Goal: Task Accomplishment & Management: Manage account settings

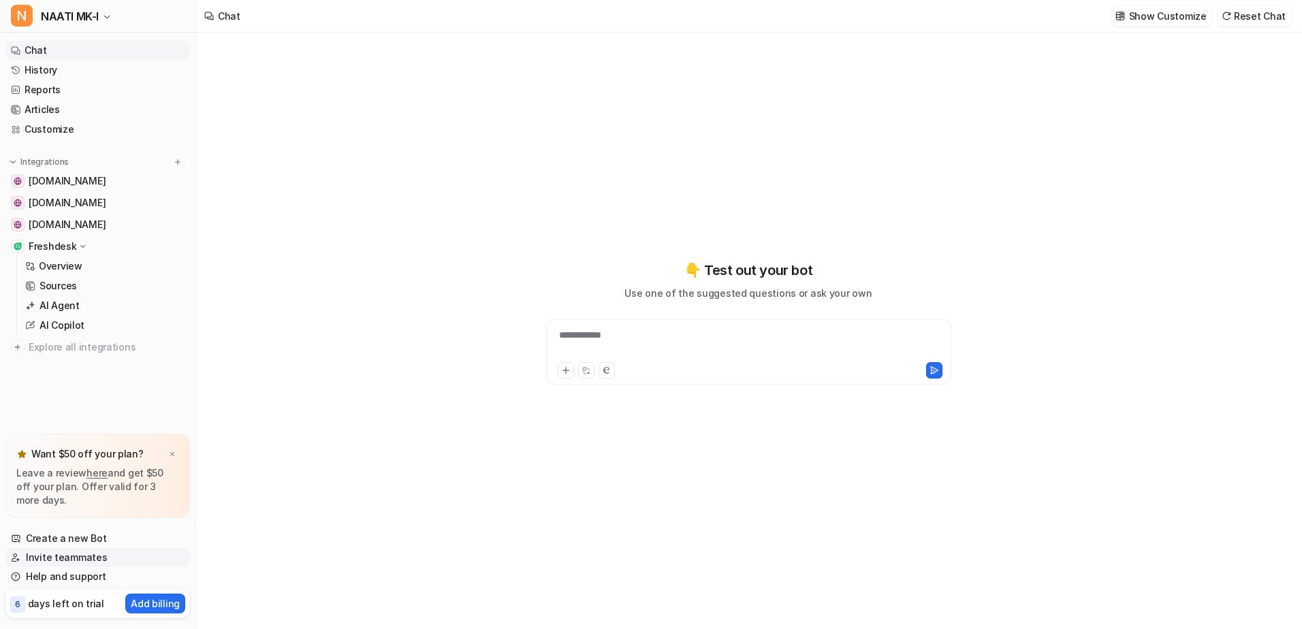
click at [61, 558] on link "Invite teammates" at bounding box center [97, 557] width 185 height 19
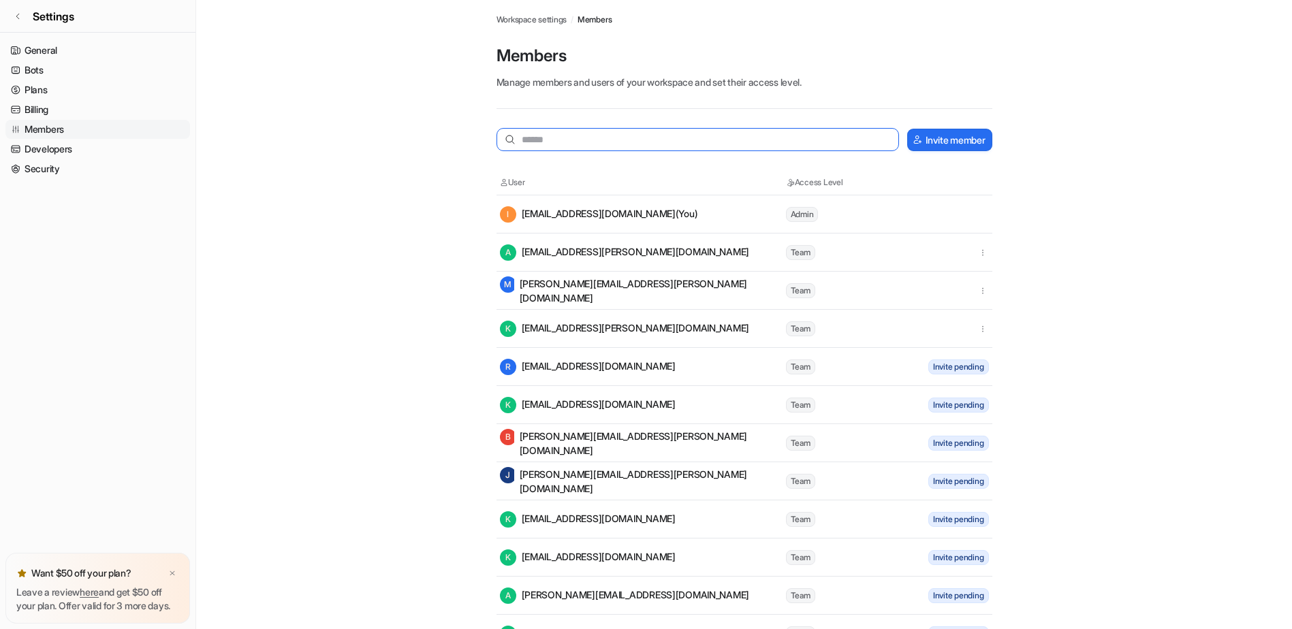
click at [602, 133] on input "text" at bounding box center [697, 139] width 403 height 23
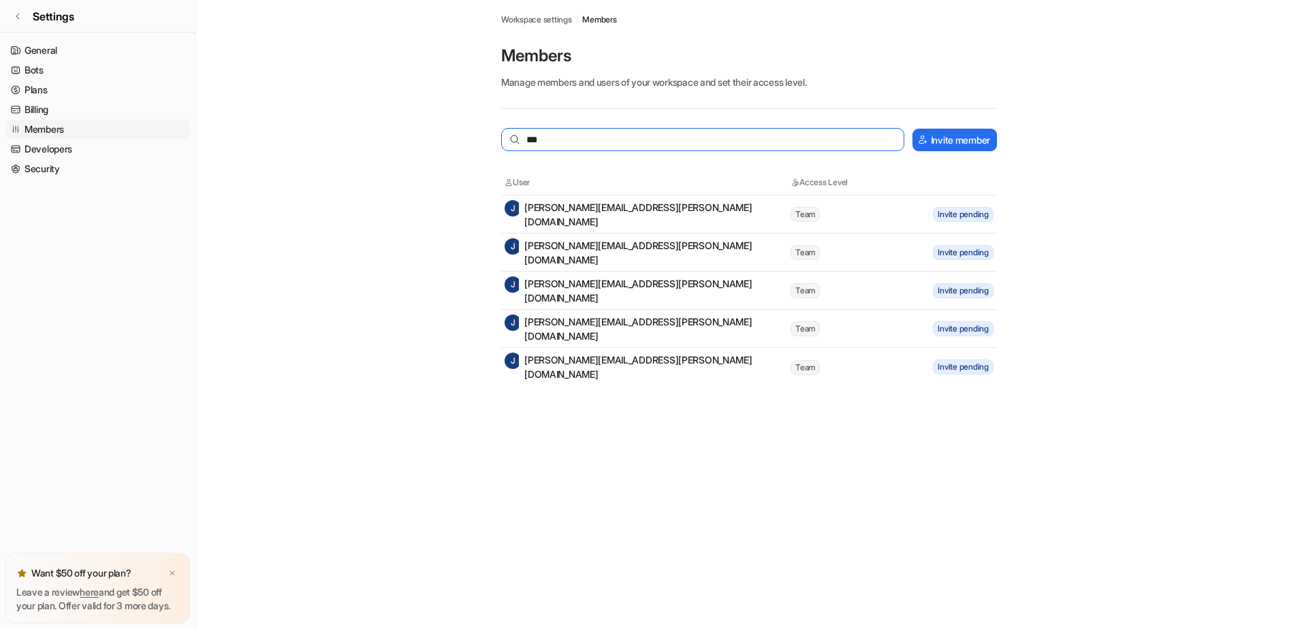
type input "***"
drag, startPoint x: 636, startPoint y: 418, endPoint x: 729, endPoint y: 428, distance: 93.2
click at [643, 419] on div "Members Workspace settings / Members Members Manage members and users of your w…" at bounding box center [651, 314] width 1302 height 629
click at [608, 255] on div "[PERSON_NAME] [PERSON_NAME][EMAIL_ADDRESS][PERSON_NAME][DOMAIN_NAME]" at bounding box center [647, 252] width 285 height 29
click at [581, 275] on tr "[PERSON_NAME] [PERSON_NAME][EMAIL_ADDRESS][PERSON_NAME][DOMAIN_NAME] Team Invit…" at bounding box center [749, 291] width 496 height 38
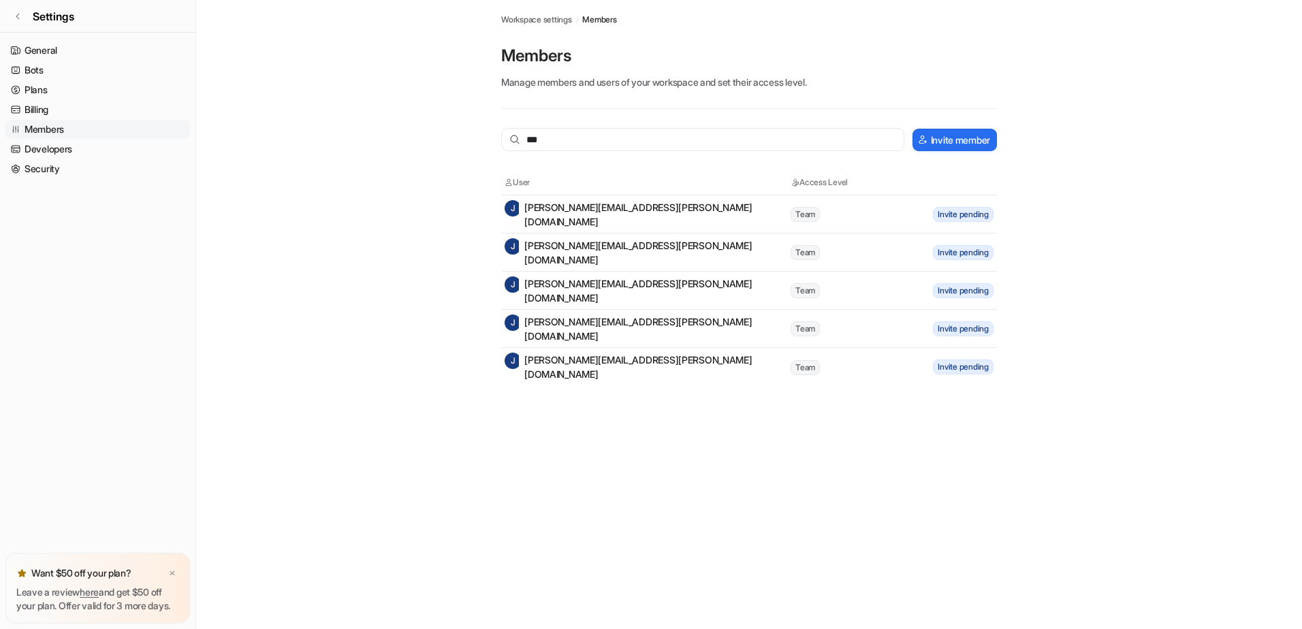
click at [582, 291] on div "[PERSON_NAME] [PERSON_NAME][EMAIL_ADDRESS][PERSON_NAME][DOMAIN_NAME]" at bounding box center [647, 290] width 285 height 29
click at [575, 351] on tbody "[PERSON_NAME] [PERSON_NAME][EMAIL_ADDRESS][PERSON_NAME][DOMAIN_NAME] Team Invit…" at bounding box center [749, 290] width 496 height 191
drag, startPoint x: 575, startPoint y: 351, endPoint x: 575, endPoint y: 402, distance: 50.4
click at [575, 402] on div "Members Workspace settings / Members Members Manage members and users of your w…" at bounding box center [651, 314] width 1302 height 629
drag, startPoint x: 564, startPoint y: 140, endPoint x: 451, endPoint y: 139, distance: 112.4
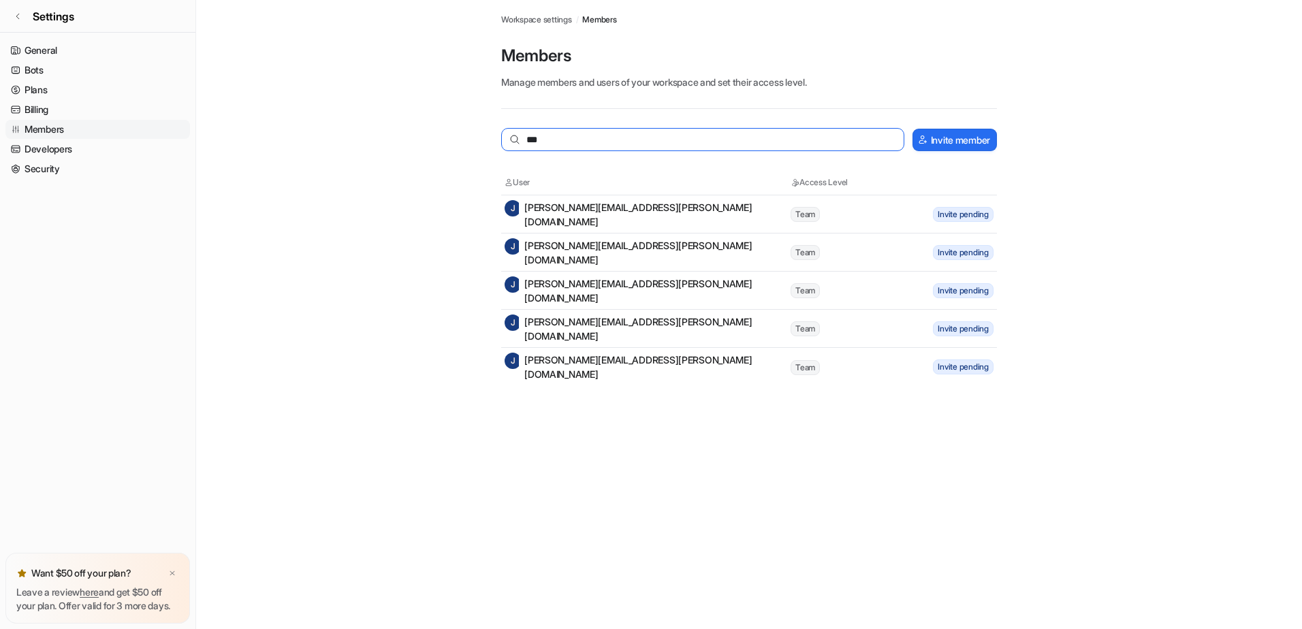
click at [451, 139] on main "Workspace settings / Members Members Manage members and users of your workspace…" at bounding box center [749, 193] width 1106 height 386
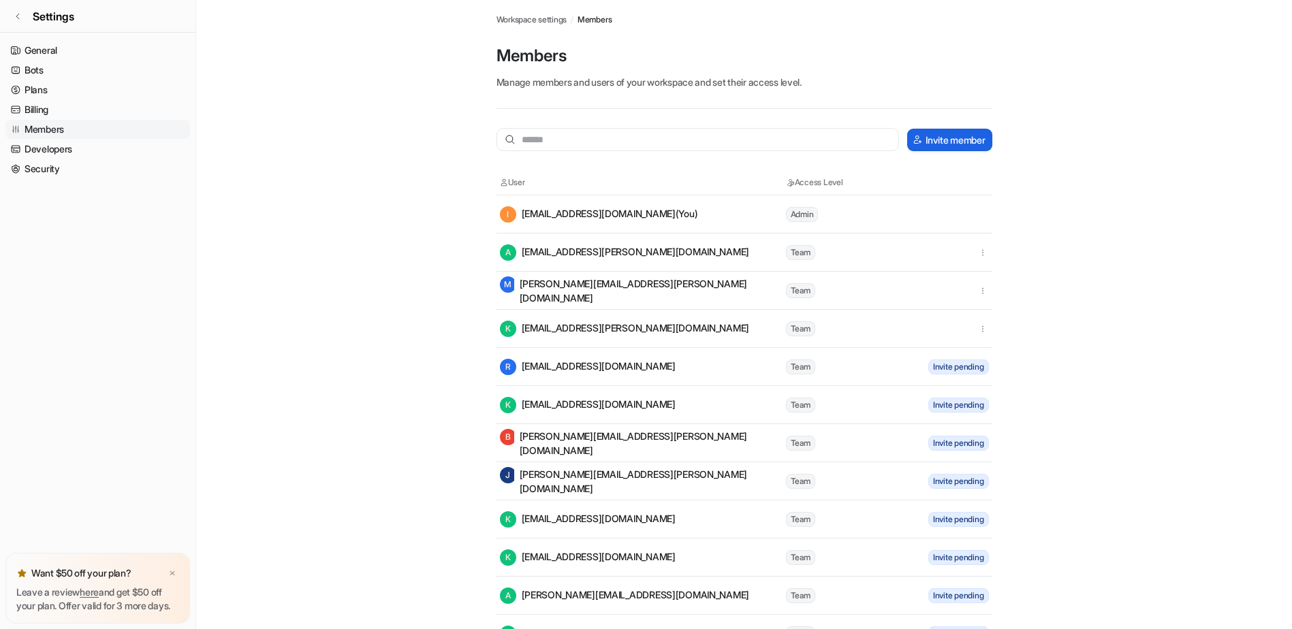
click at [952, 143] on button "Invite member" at bounding box center [949, 140] width 84 height 22
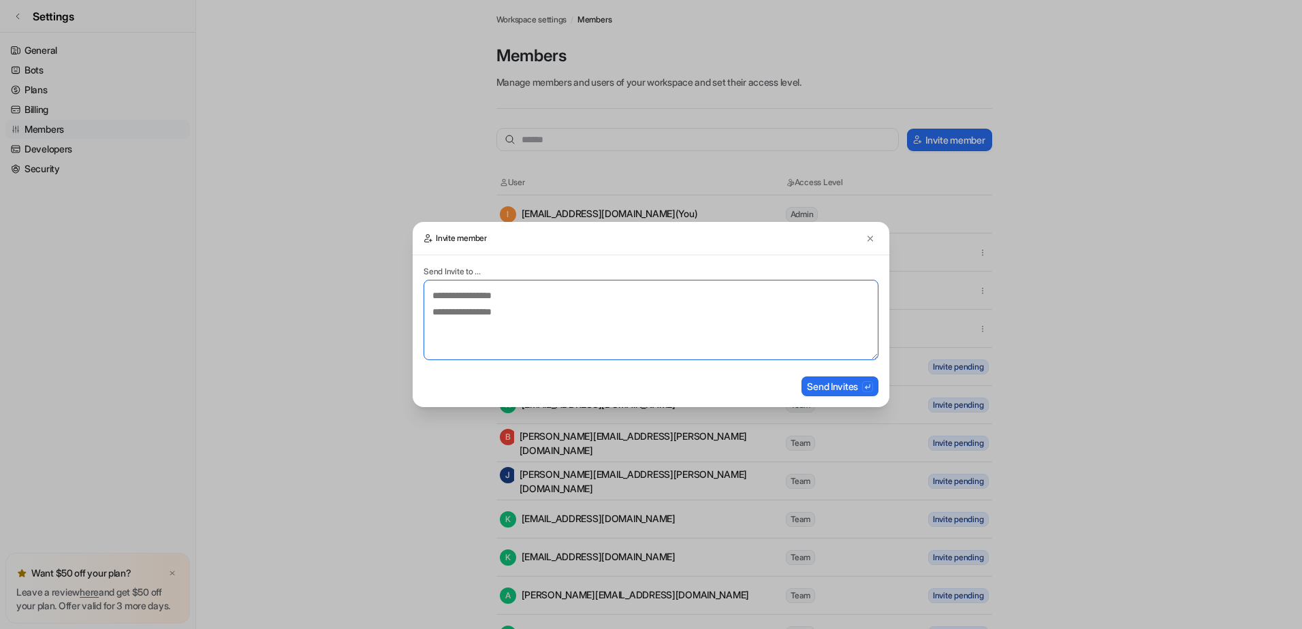
click at [554, 323] on textarea at bounding box center [651, 320] width 455 height 80
type textarea "**********"
click at [834, 388] on button "Send Invites" at bounding box center [839, 387] width 77 height 20
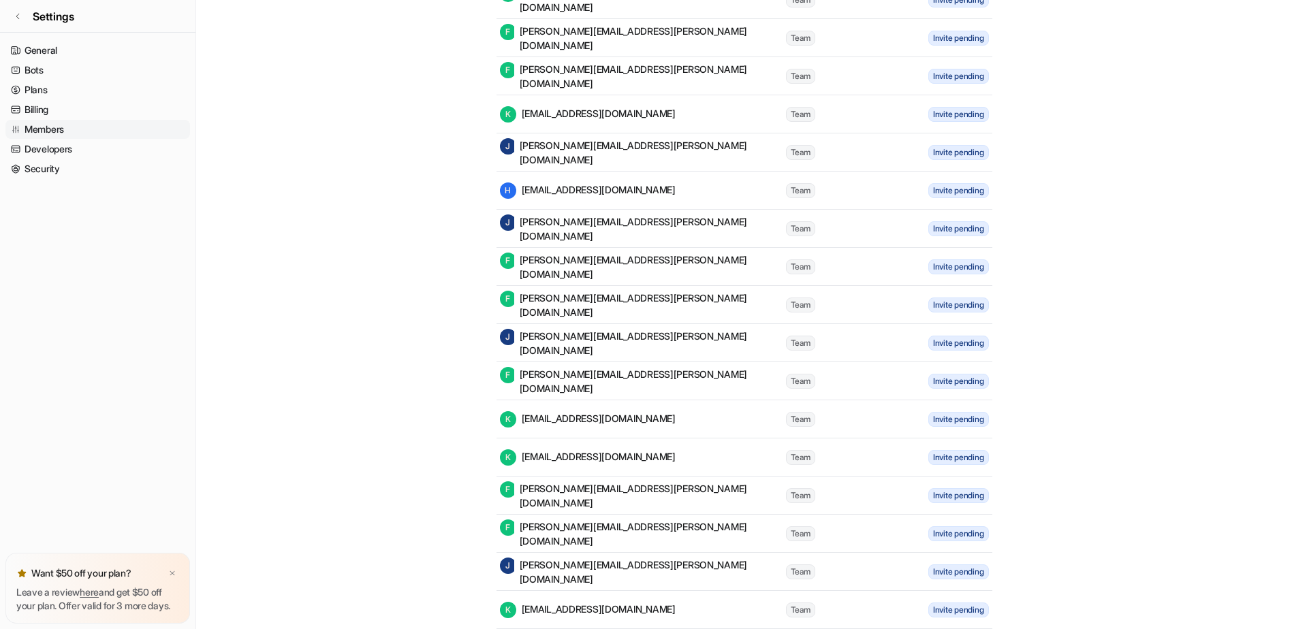
scroll to position [6306, 0]
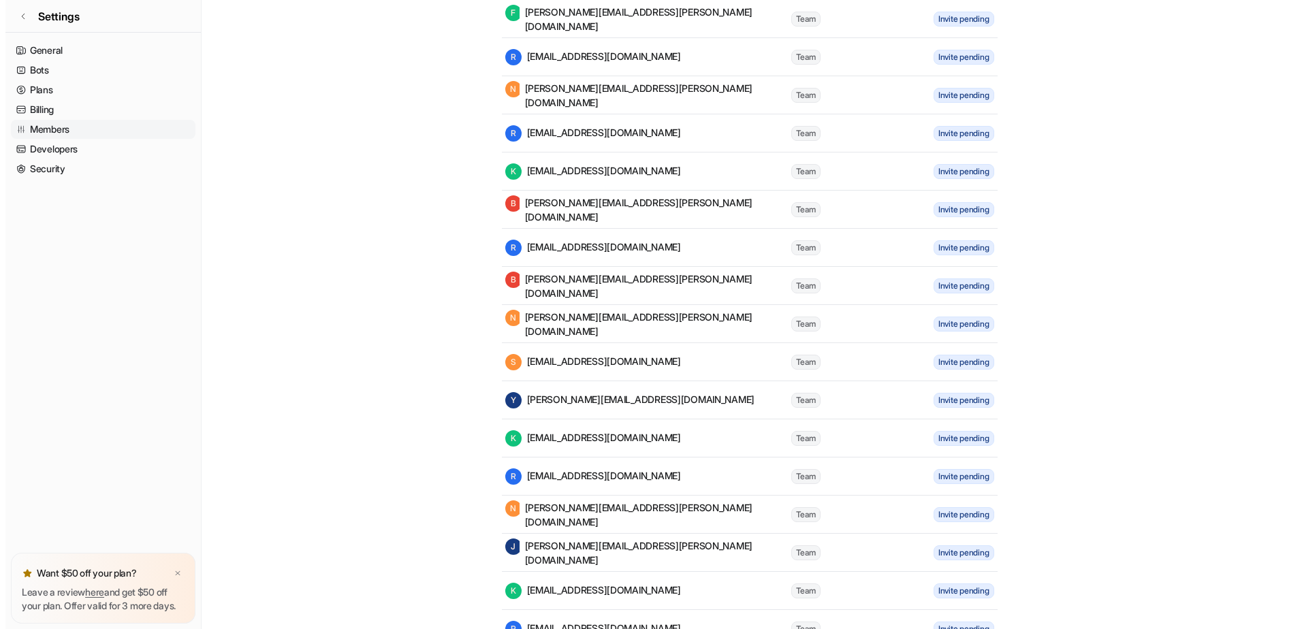
scroll to position [0, 0]
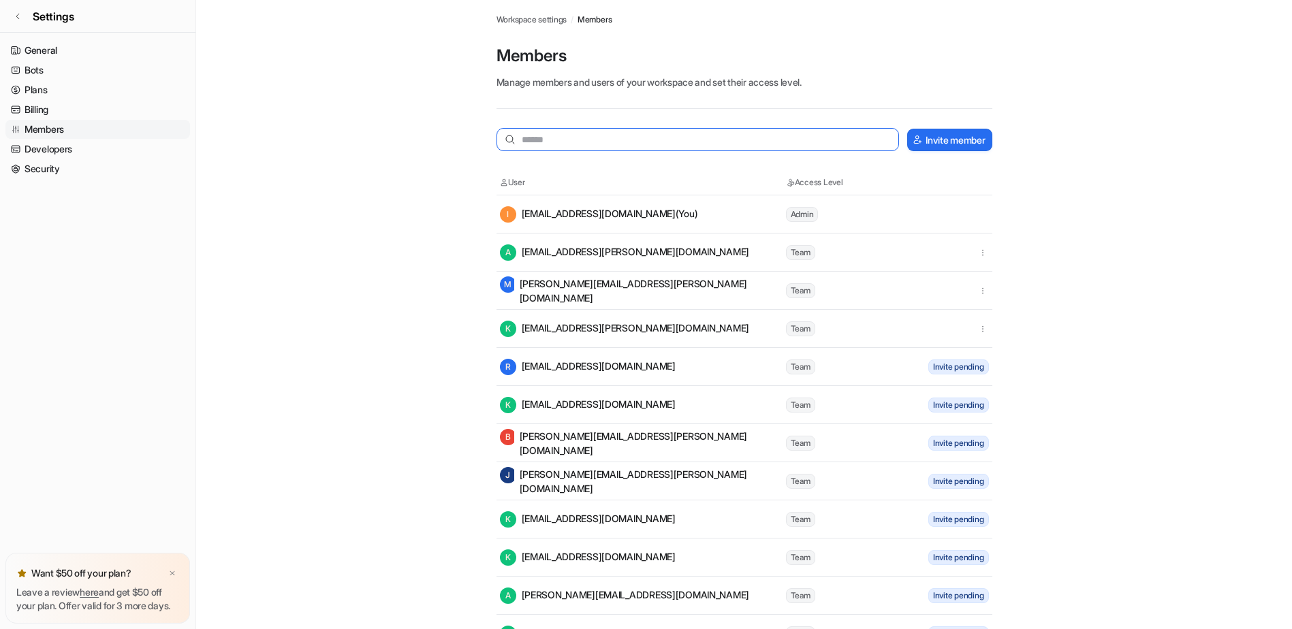
click at [522, 141] on input "text" at bounding box center [697, 139] width 403 height 23
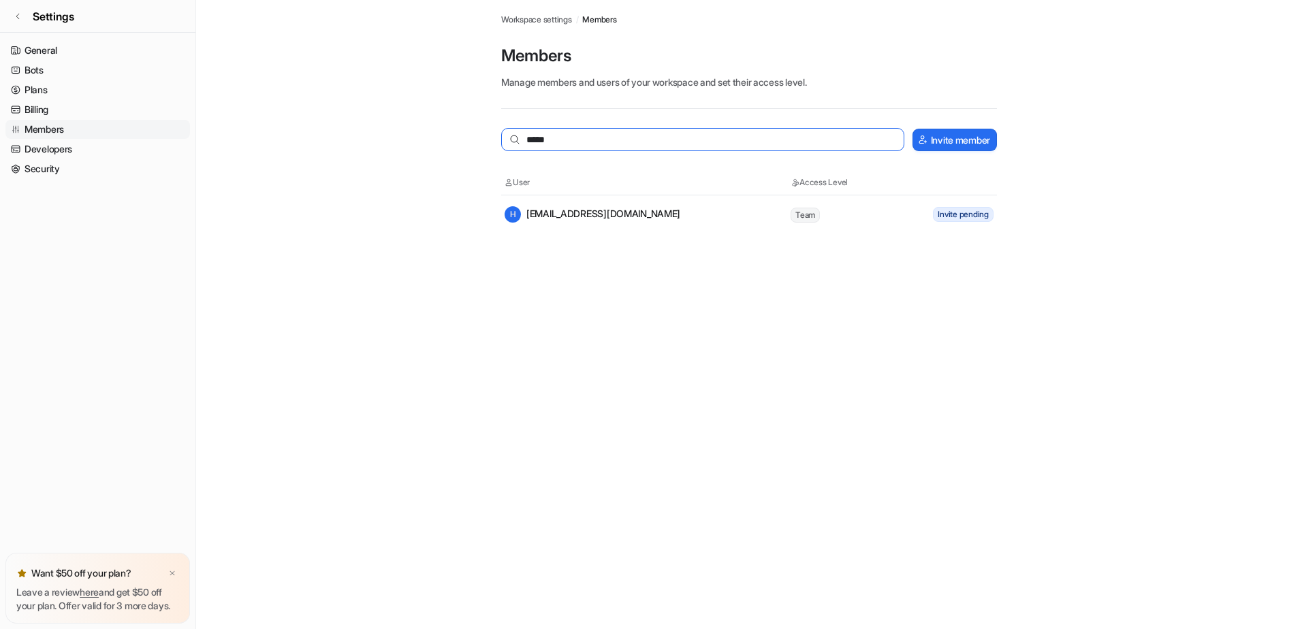
type input "*****"
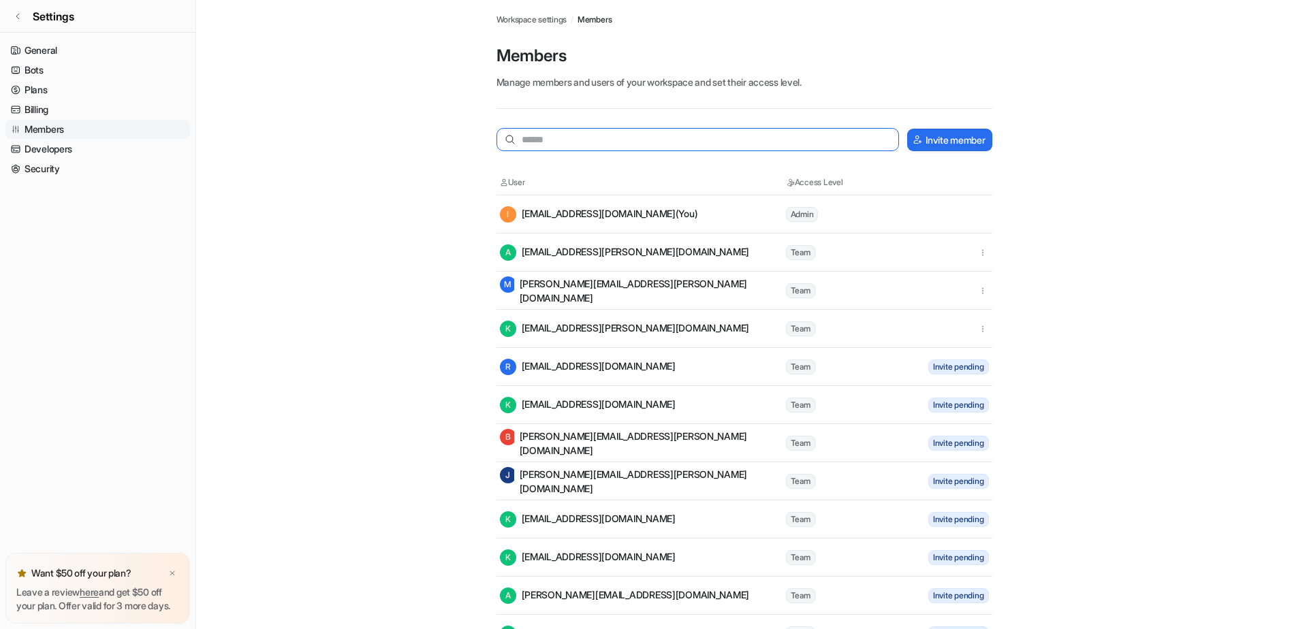
click at [567, 138] on input "text" at bounding box center [697, 139] width 403 height 23
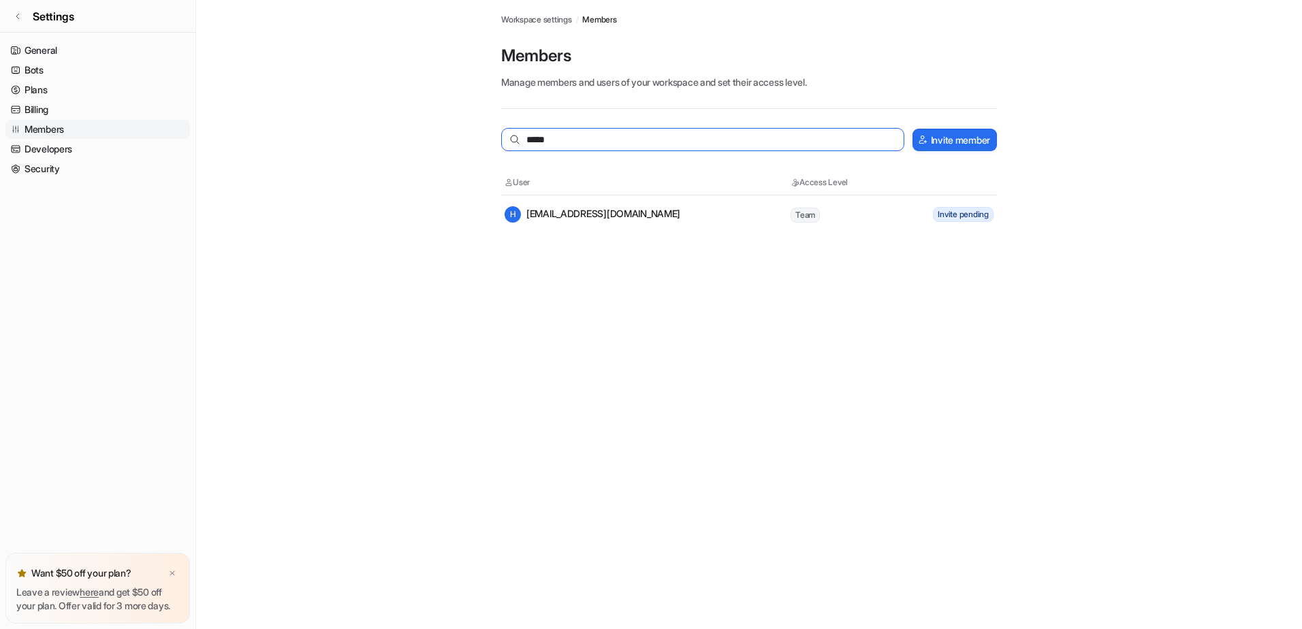
type input "*****"
click at [554, 212] on div "H hatim.Dhila@naati.com.au" at bounding box center [593, 214] width 176 height 16
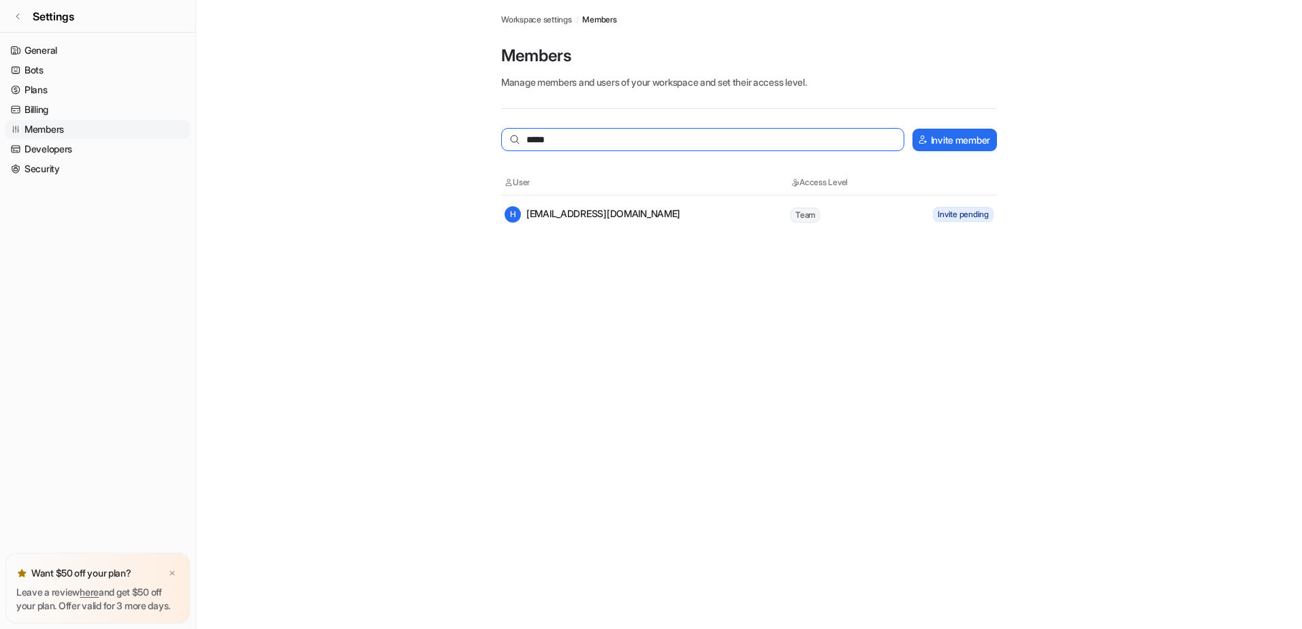
drag, startPoint x: 555, startPoint y: 138, endPoint x: 522, endPoint y: 139, distance: 33.4
click at [522, 139] on input "*****" at bounding box center [702, 139] width 403 height 23
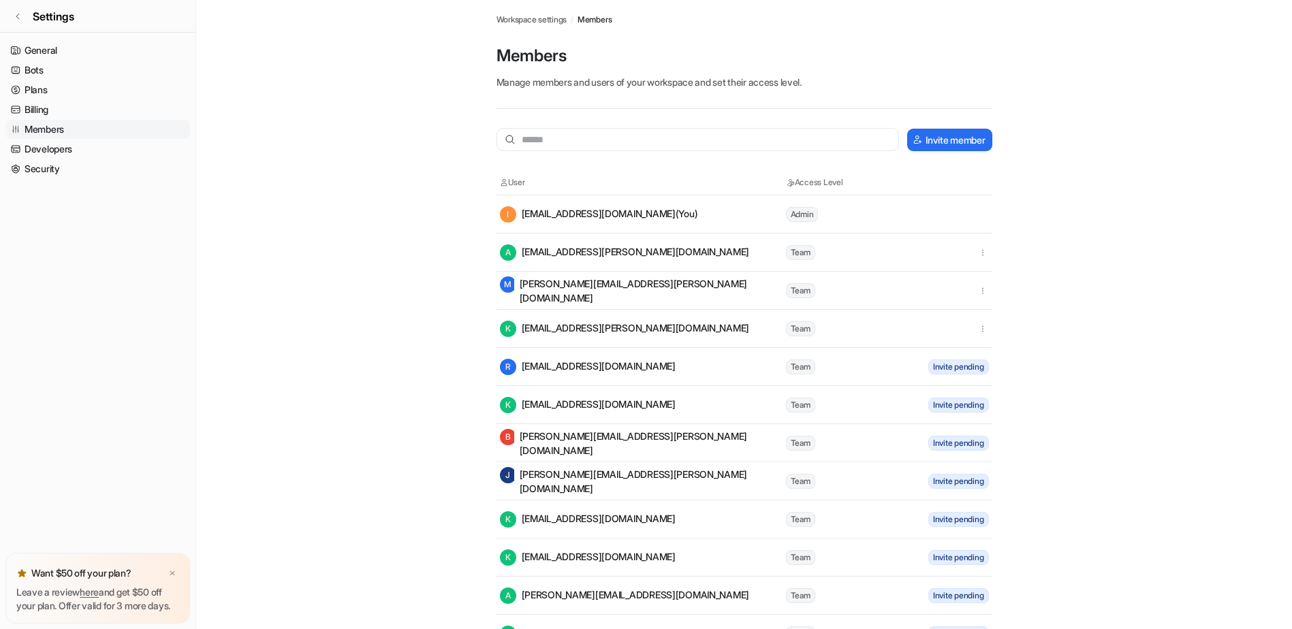
click at [573, 212] on div "I itservices@naati.com.au (You)" at bounding box center [599, 214] width 198 height 16
click at [31, 125] on link "Members" at bounding box center [97, 129] width 185 height 19
click at [28, 104] on link "Billing" at bounding box center [97, 109] width 185 height 19
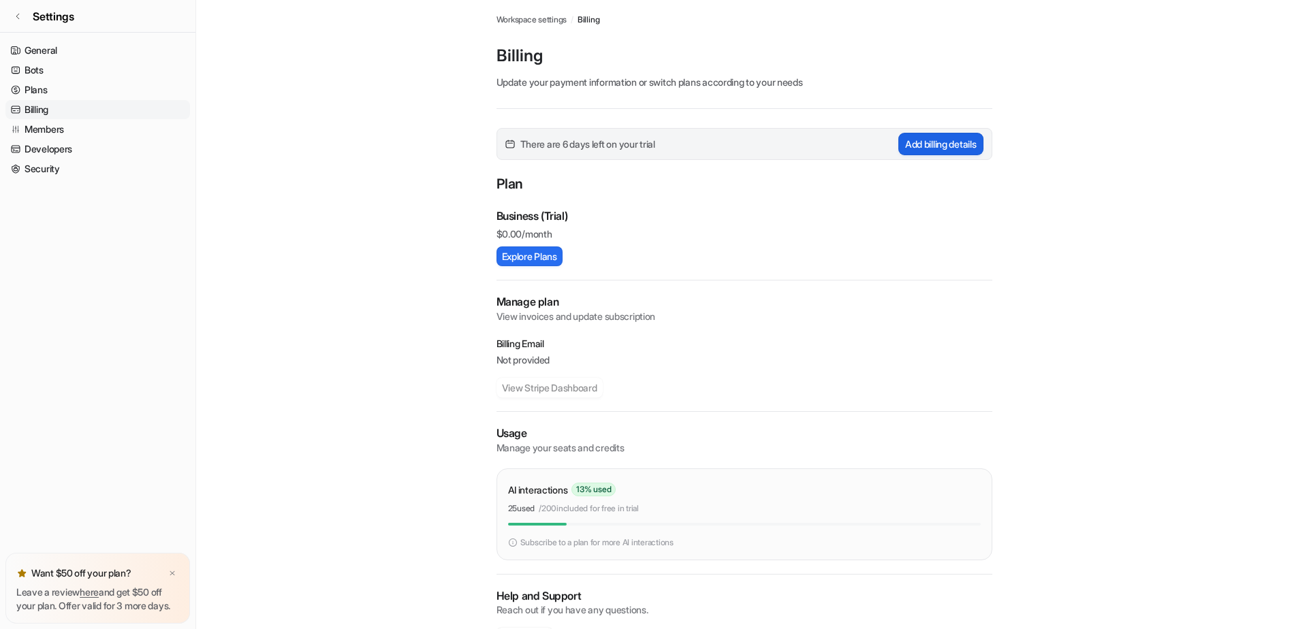
click at [936, 149] on button "Add billing details" at bounding box center [940, 144] width 85 height 22
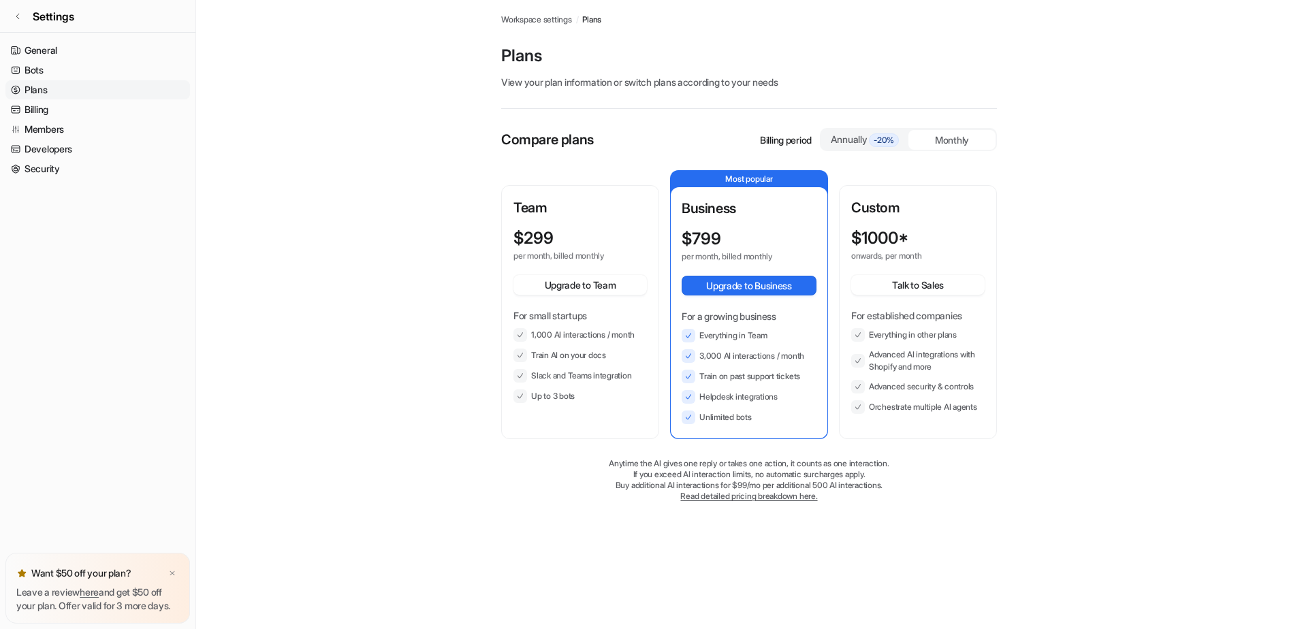
click at [853, 143] on div "Annually -20%" at bounding box center [865, 139] width 76 height 15
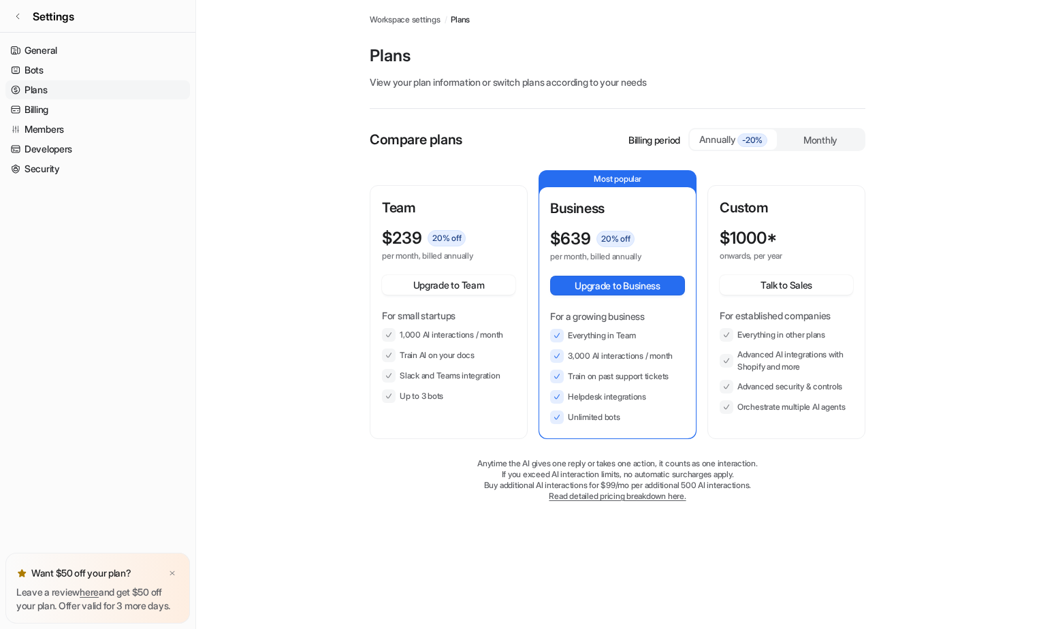
click at [296, 92] on main "Workspace settings / Plans Plans View your plan information or switch plans acc…" at bounding box center [617, 264] width 843 height 529
click at [20, 16] on icon at bounding box center [18, 16] width 8 height 8
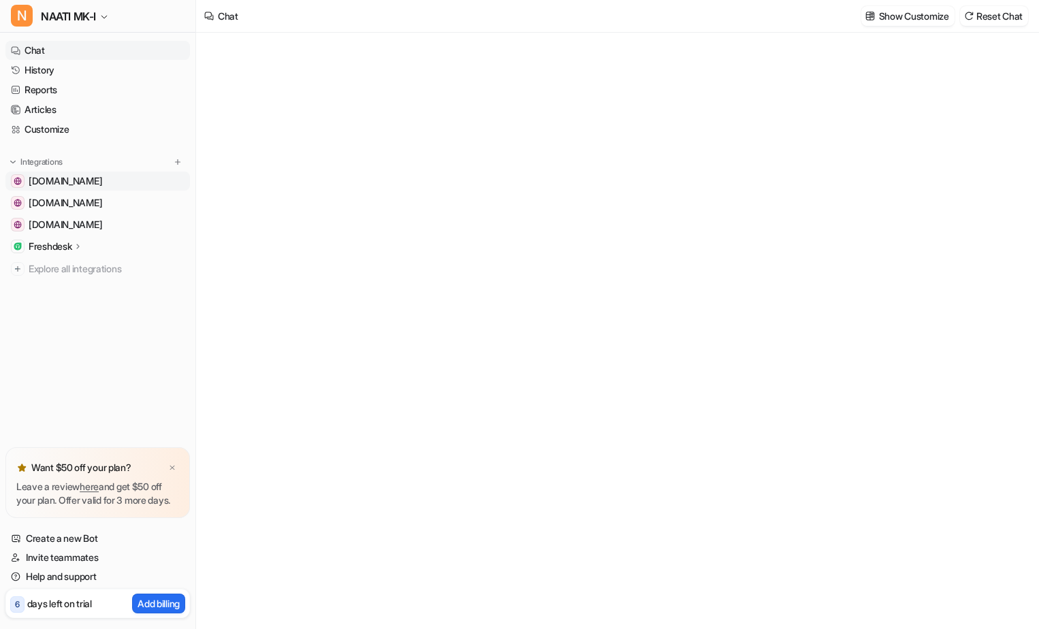
type textarea "**********"
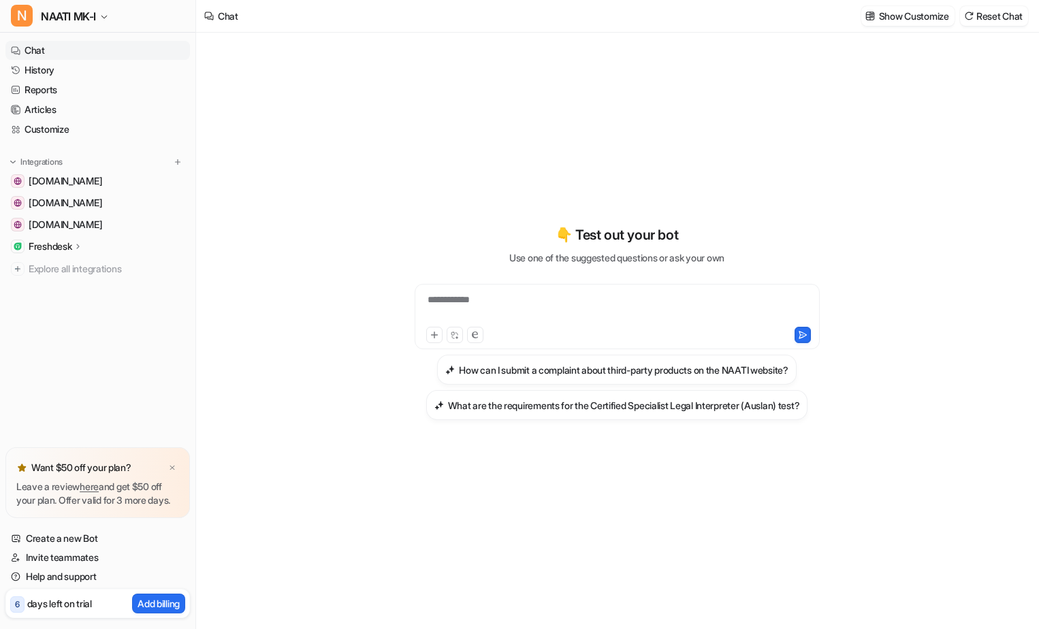
click at [461, 303] on div "**********" at bounding box center [617, 308] width 398 height 31
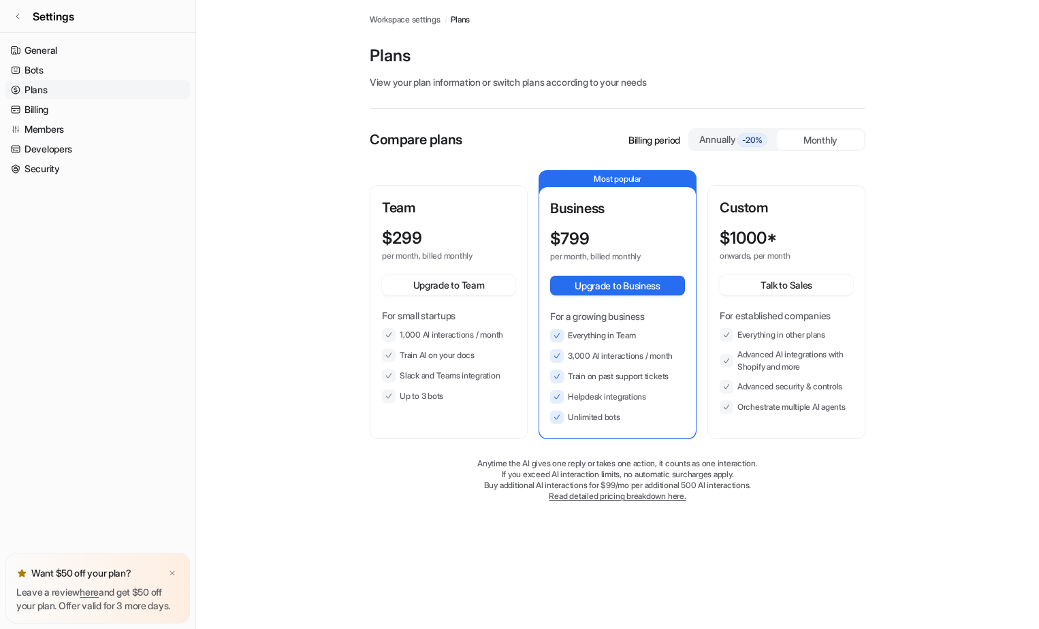
click at [608, 492] on link "Read detailed pricing breakdown here." at bounding box center [617, 496] width 137 height 10
click at [16, 16] on icon at bounding box center [17, 16] width 3 height 5
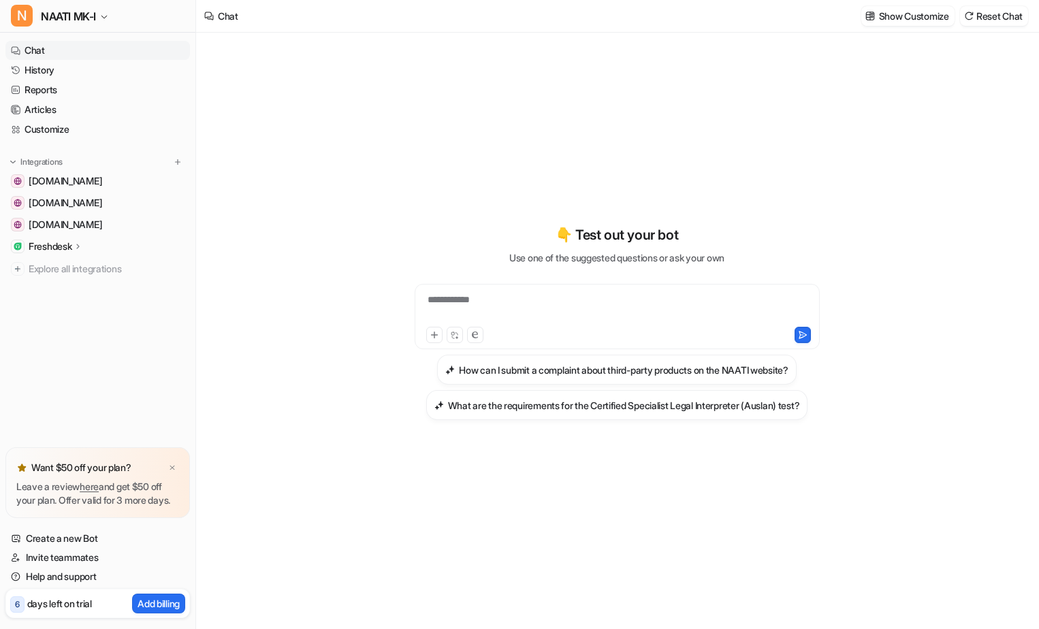
click at [65, 248] on p "Freshdesk" at bounding box center [50, 247] width 43 height 14
click at [52, 282] on p "Sources" at bounding box center [56, 286] width 35 height 14
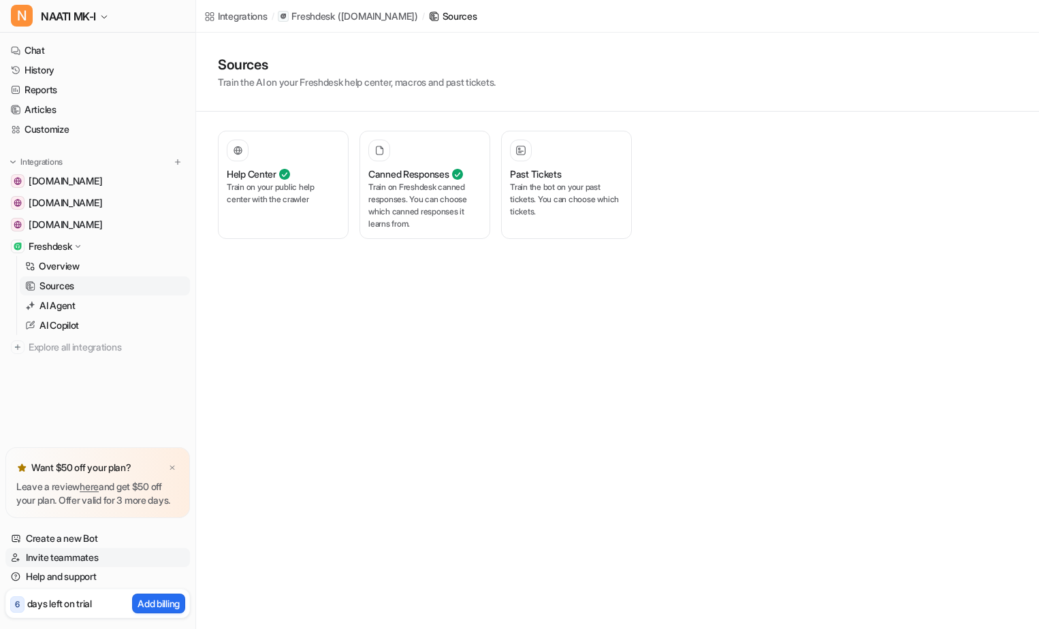
click at [64, 550] on link "Invite teammates" at bounding box center [97, 557] width 185 height 19
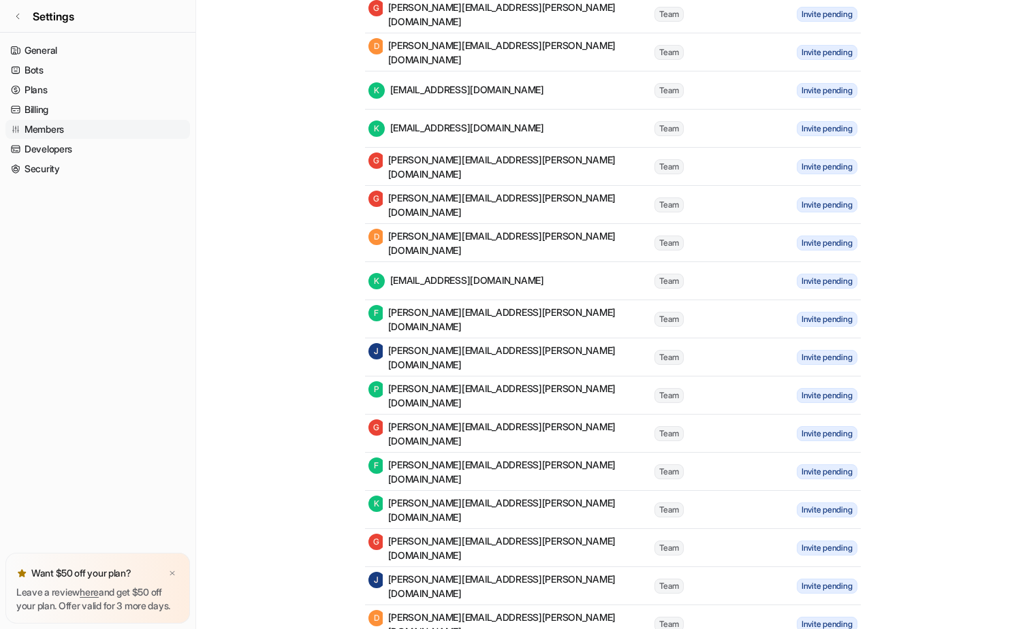
scroll to position [6694, 0]
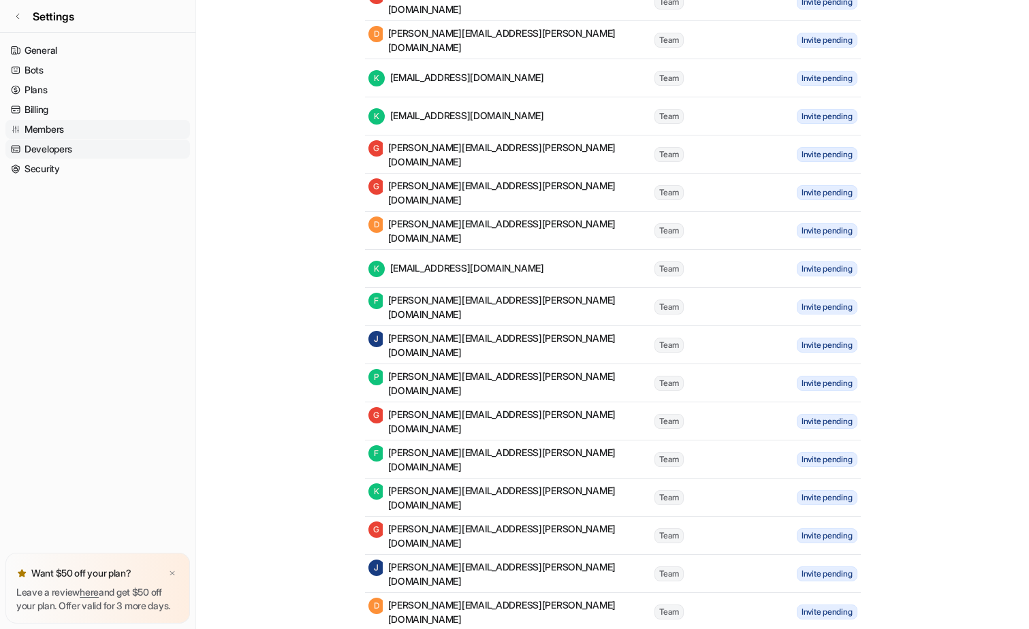
click at [60, 144] on link "Developers" at bounding box center [97, 149] width 185 height 19
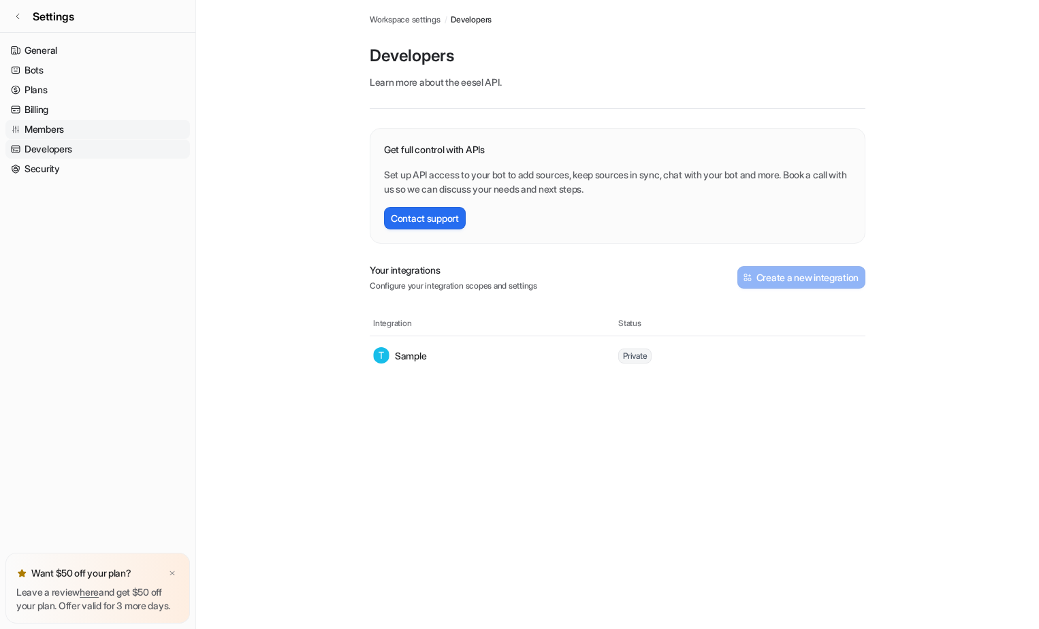
click at [43, 126] on link "Members" at bounding box center [97, 129] width 185 height 19
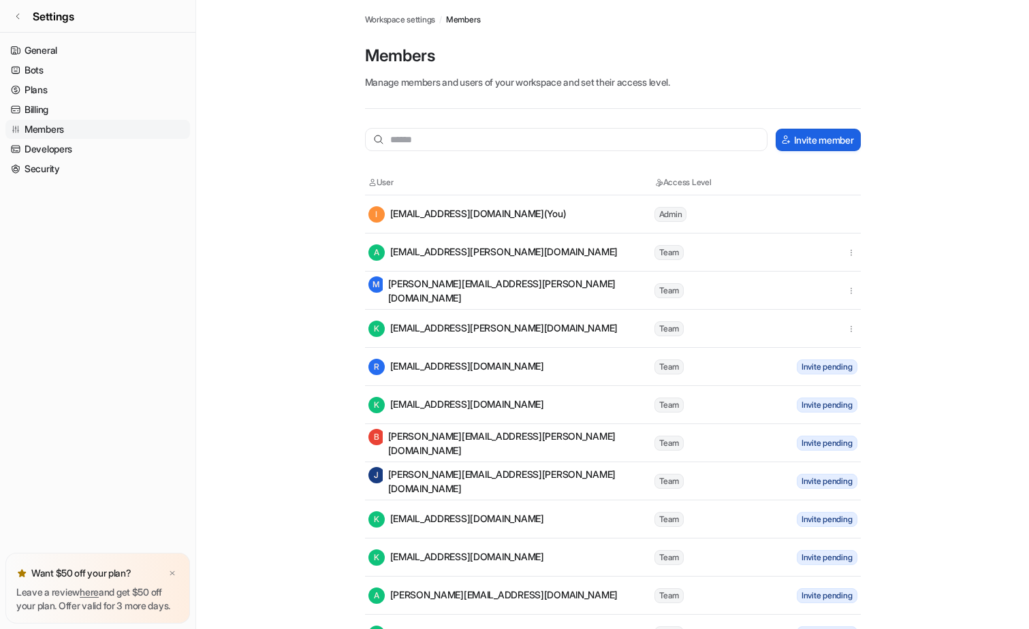
click at [805, 136] on button "Invite member" at bounding box center [818, 140] width 84 height 22
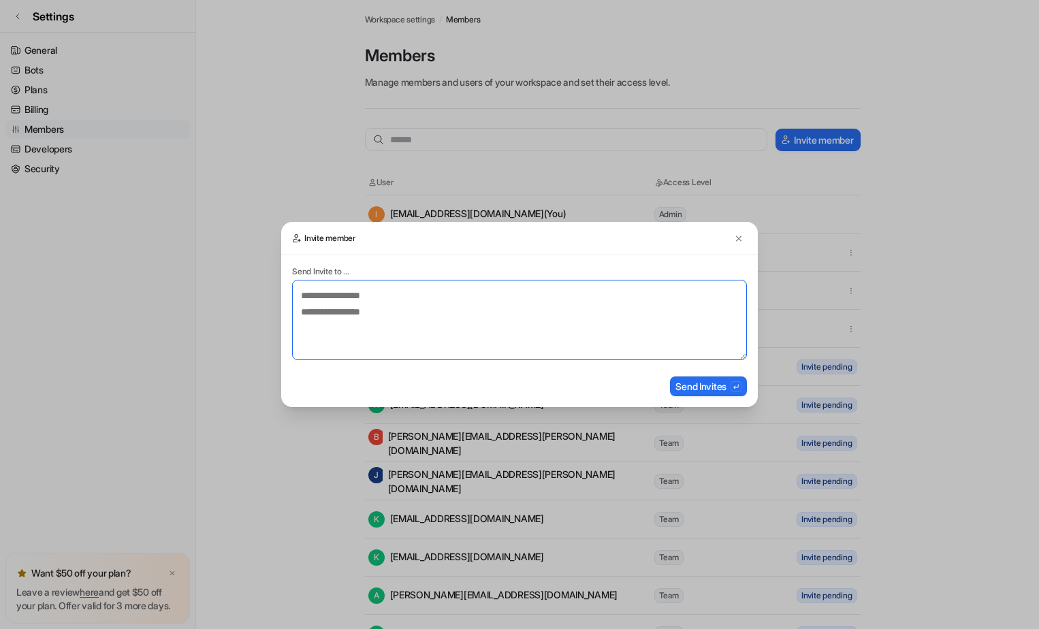
click at [359, 311] on textarea at bounding box center [519, 320] width 455 height 80
type textarea "**********"
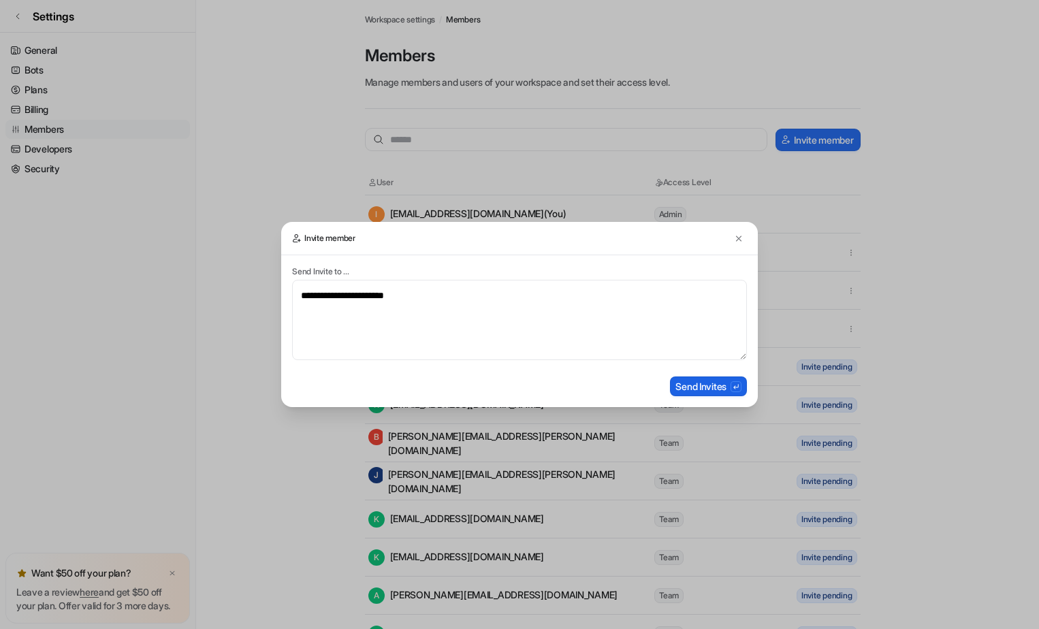
click at [701, 387] on button "Send Invites" at bounding box center [708, 387] width 77 height 20
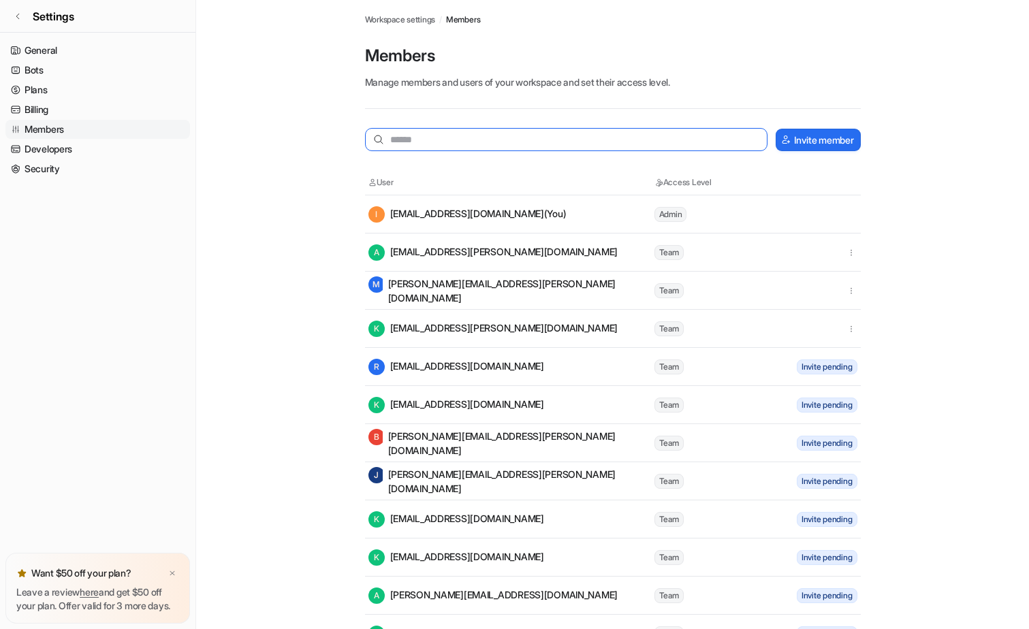
click at [439, 140] on input "text" at bounding box center [566, 139] width 403 height 23
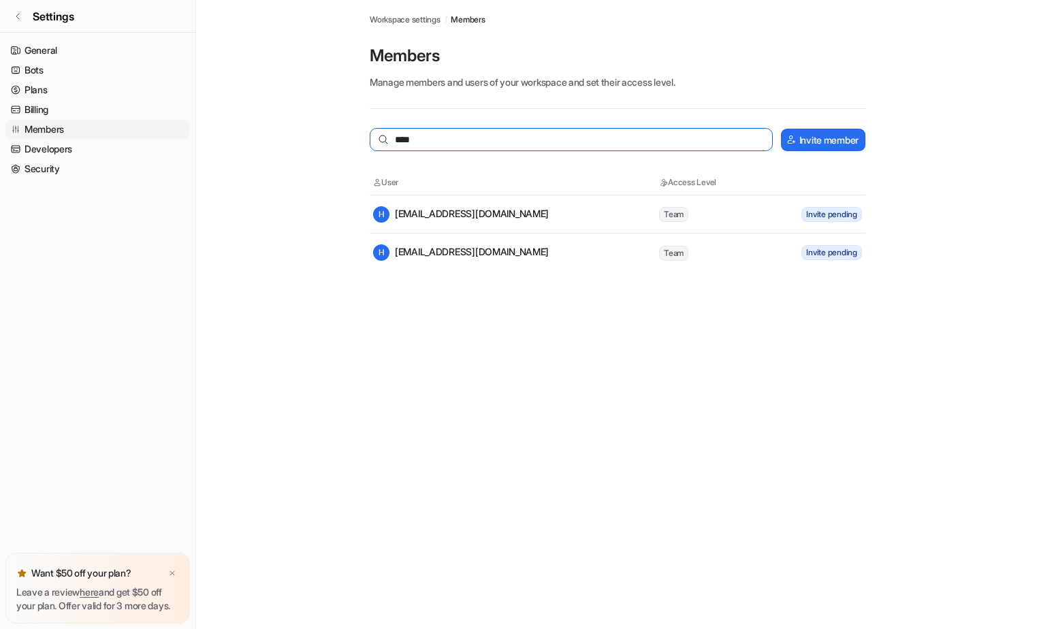
type input "*****"
drag, startPoint x: 425, startPoint y: 135, endPoint x: 332, endPoint y: 129, distance: 93.4
click at [332, 129] on main "Workspace settings / Members Members Manage members and users of your workspace…" at bounding box center [617, 136] width 843 height 272
